Goal: Task Accomplishment & Management: Use online tool/utility

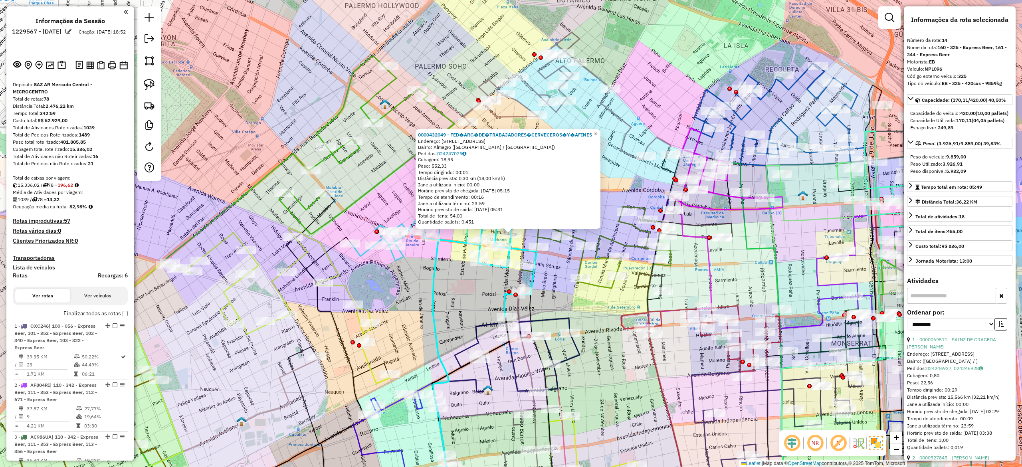
select select "**********"
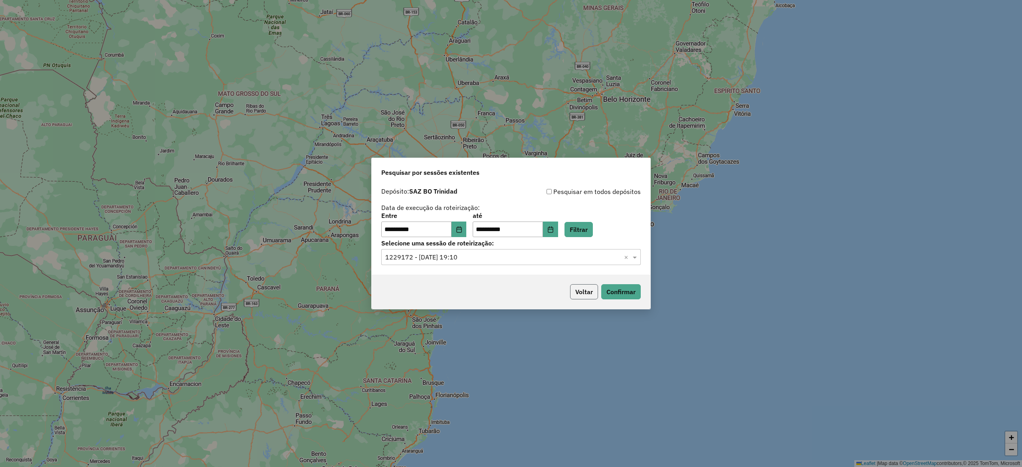
click at [582, 292] on button "Voltar" at bounding box center [584, 291] width 28 height 15
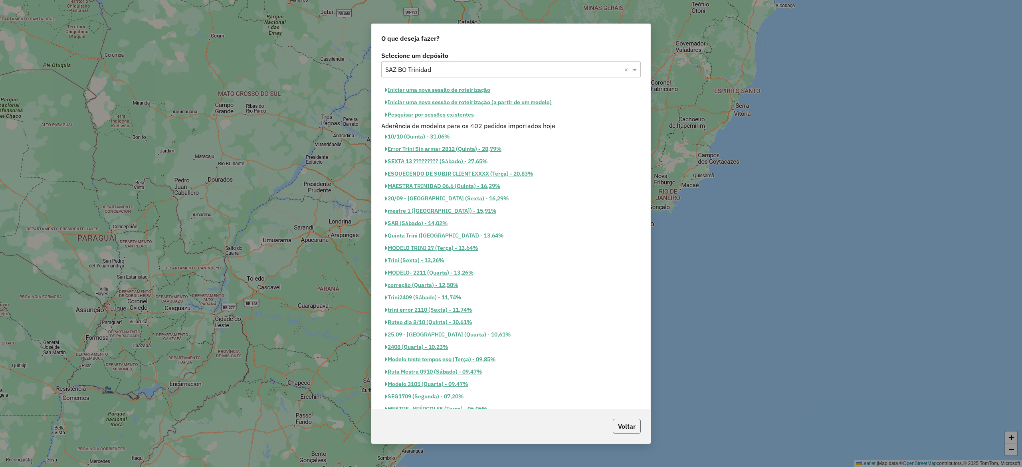
click at [620, 422] on button "Voltar" at bounding box center [627, 426] width 28 height 15
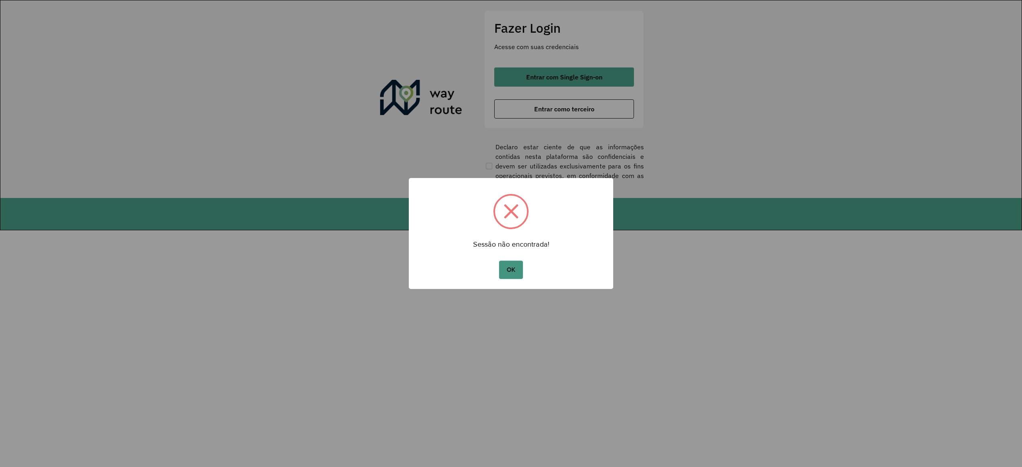
click at [510, 266] on button "OK" at bounding box center [511, 270] width 24 height 18
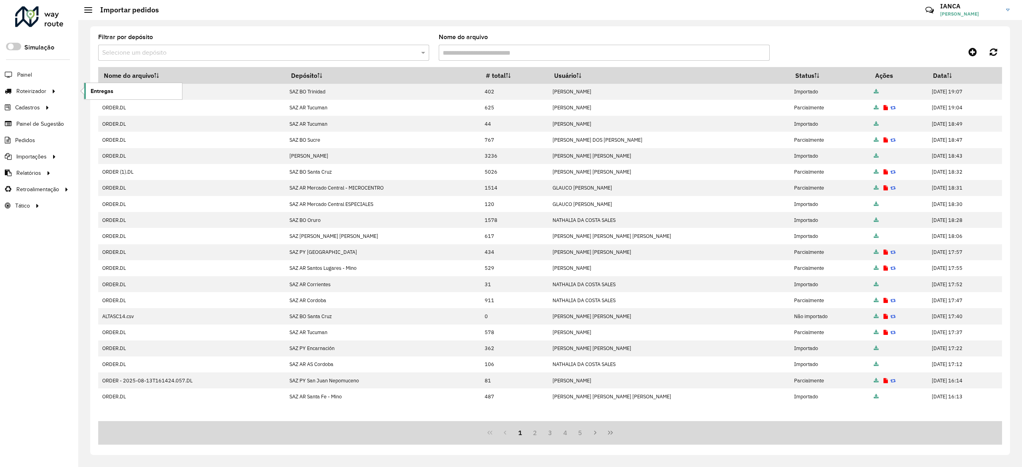
click at [96, 93] on span "Entregas" at bounding box center [102, 91] width 23 height 8
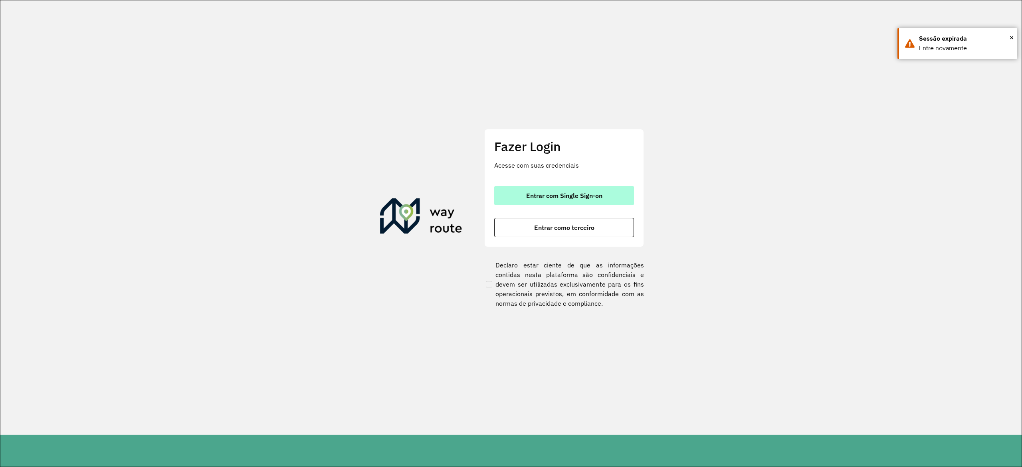
click at [543, 194] on span "Entrar com Single Sign-on" at bounding box center [564, 195] width 76 height 6
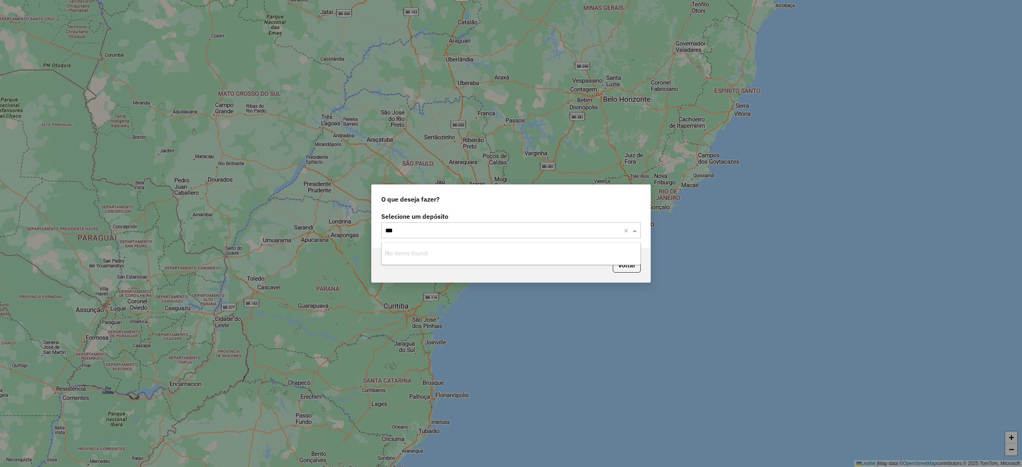
type input "***"
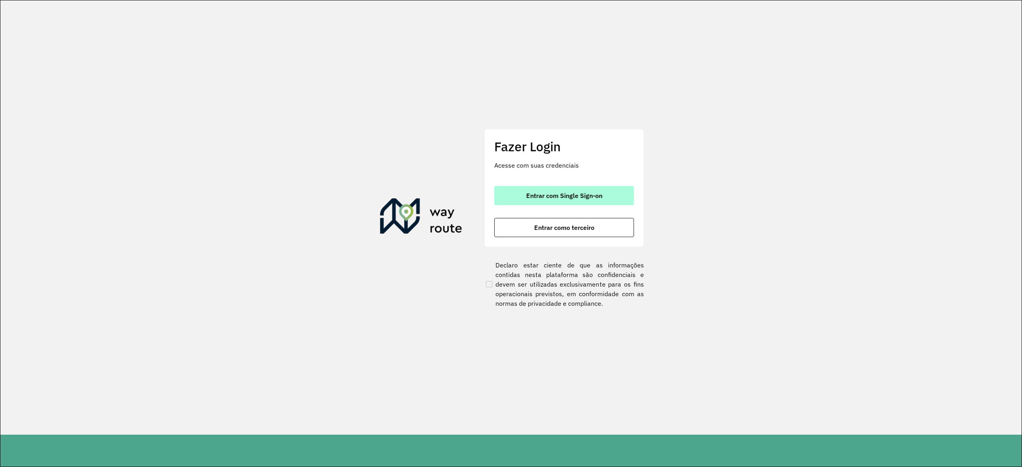
click at [573, 191] on button "Entrar com Single Sign-on" at bounding box center [564, 195] width 140 height 19
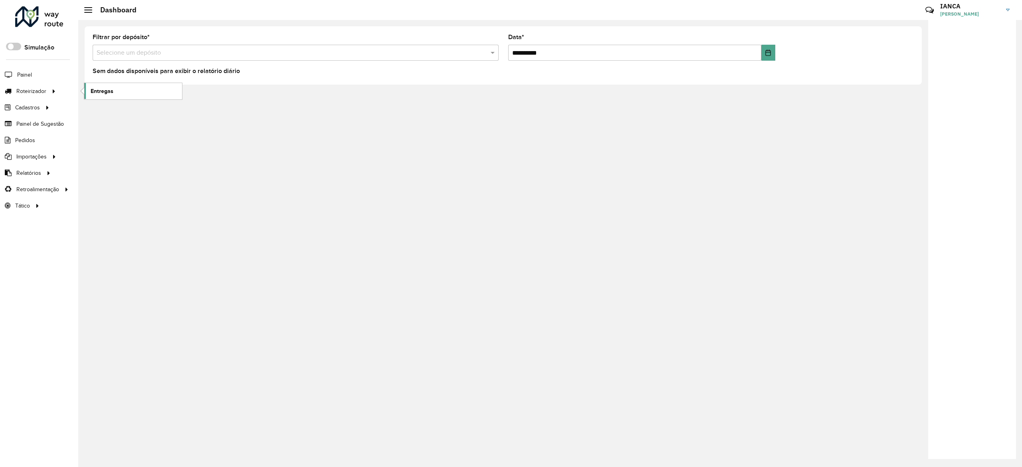
click at [95, 86] on link "Entregas" at bounding box center [133, 91] width 98 height 16
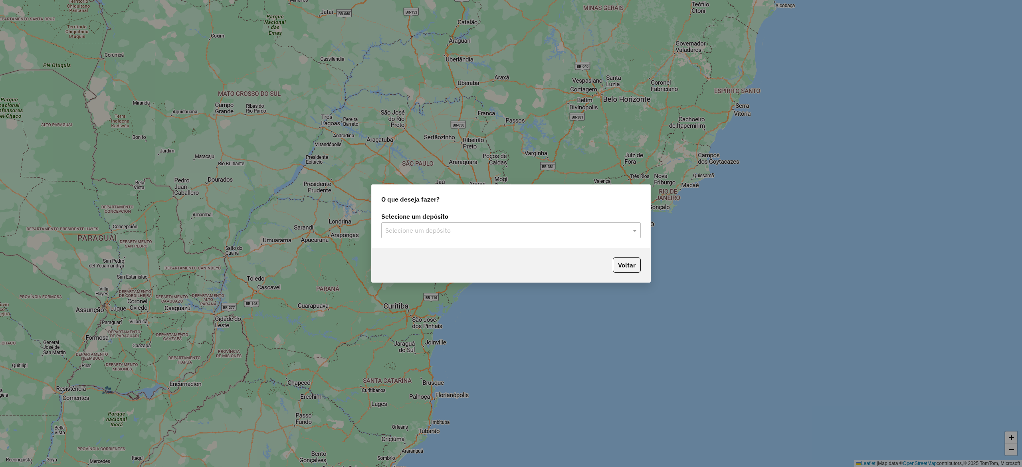
click at [395, 220] on label "Selecione um depósito" at bounding box center [511, 217] width 260 height 10
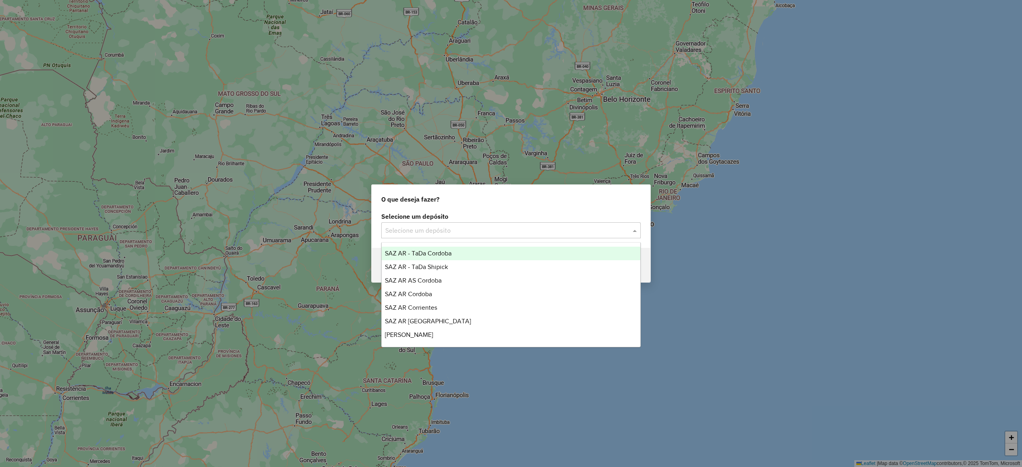
click at [388, 236] on div "Selecione um depósito" at bounding box center [511, 230] width 260 height 16
